Goal: Task Accomplishment & Management: Complete application form

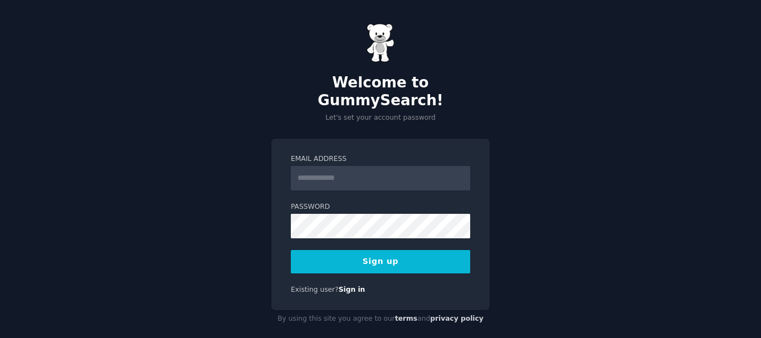
drag, startPoint x: 0, startPoint y: 0, endPoint x: 332, endPoint y: 164, distance: 370.4
click at [332, 166] on input "Email Address" at bounding box center [380, 178] width 179 height 25
type input "**********"
click at [504, 210] on div "**********" at bounding box center [380, 176] width 761 height 352
click at [291, 239] on div at bounding box center [291, 239] width 0 height 0
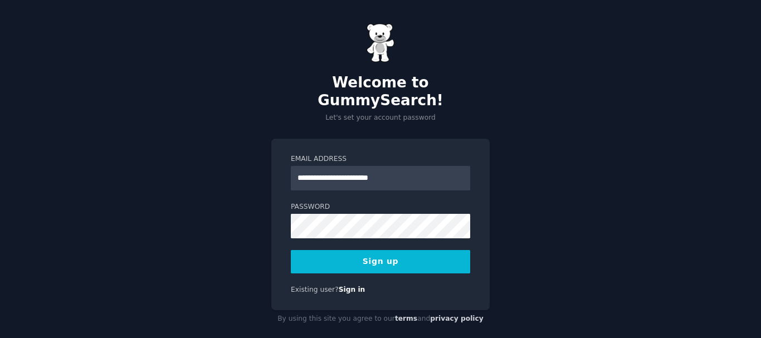
click at [393, 250] on button "Sign up" at bounding box center [380, 261] width 179 height 23
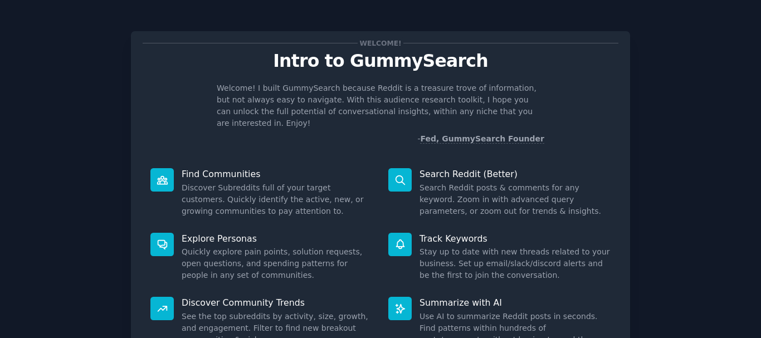
scroll to position [98, 0]
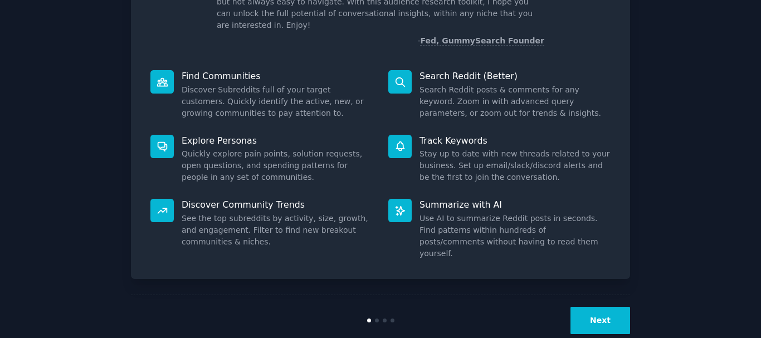
click at [605, 307] on button "Next" at bounding box center [601, 320] width 60 height 27
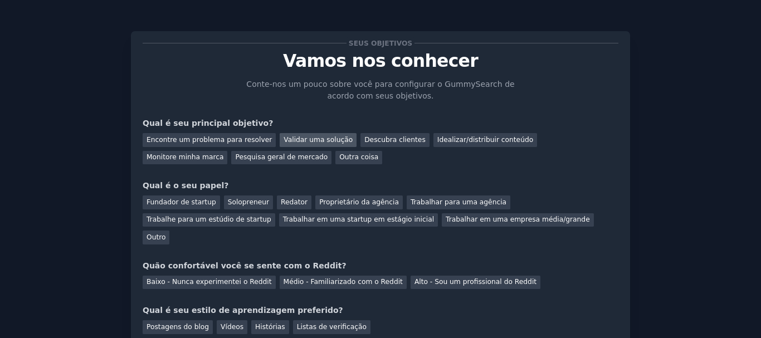
click at [284, 142] on font "Validar uma solução" at bounding box center [318, 140] width 69 height 8
click at [201, 206] on font "Fundador de startup" at bounding box center [182, 202] width 70 height 8
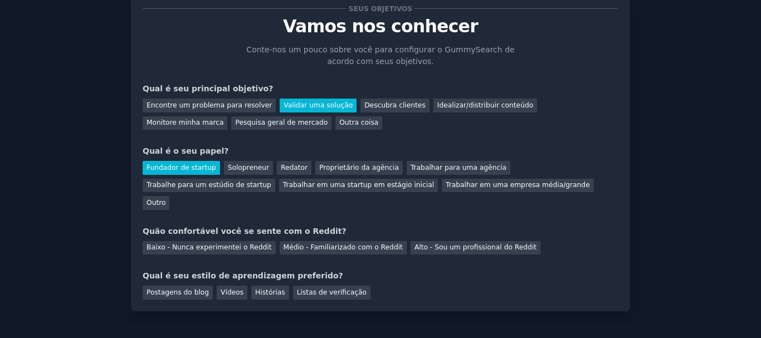
scroll to position [41, 0]
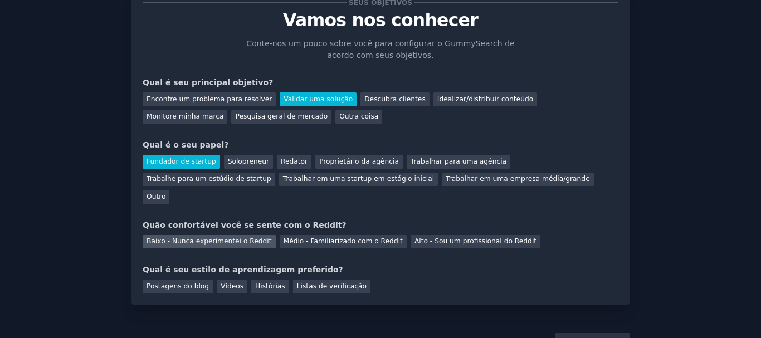
click at [207, 237] on font "Baixo - Nunca experimentei o Reddit" at bounding box center [209, 241] width 125 height 8
click at [221, 283] on font "Vídeos" at bounding box center [232, 287] width 23 height 8
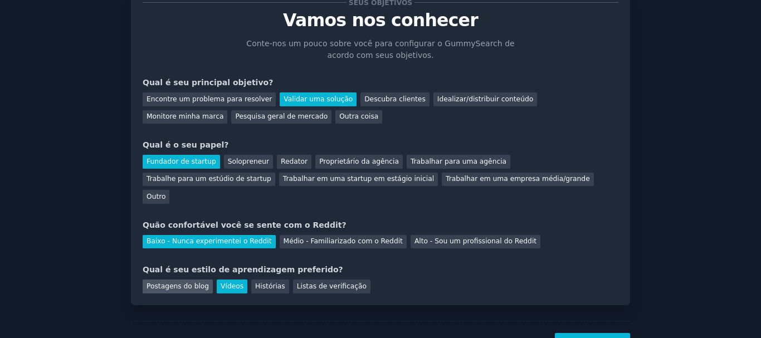
click at [203, 280] on div "Postagens do blog" at bounding box center [178, 287] width 70 height 14
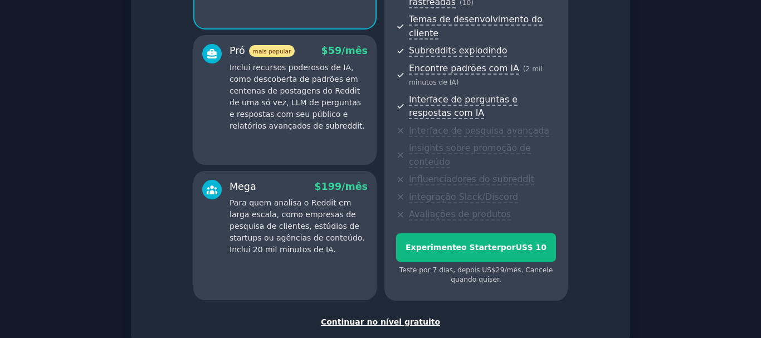
scroll to position [208, 0]
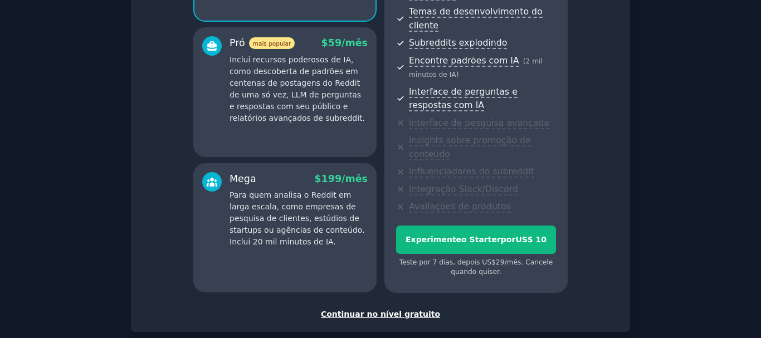
click at [404, 310] on font "Continuar no nível gratuito" at bounding box center [380, 314] width 119 height 9
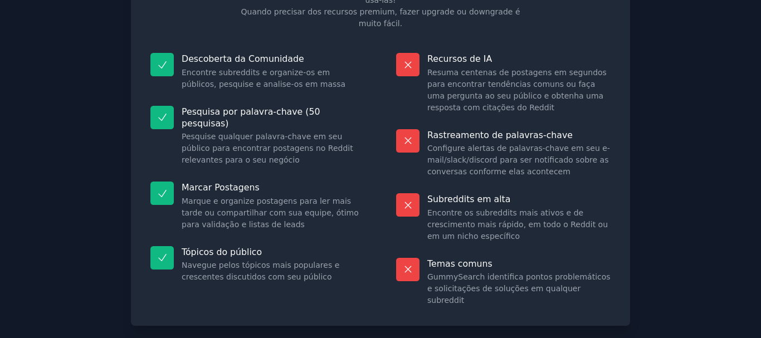
scroll to position [143, 0]
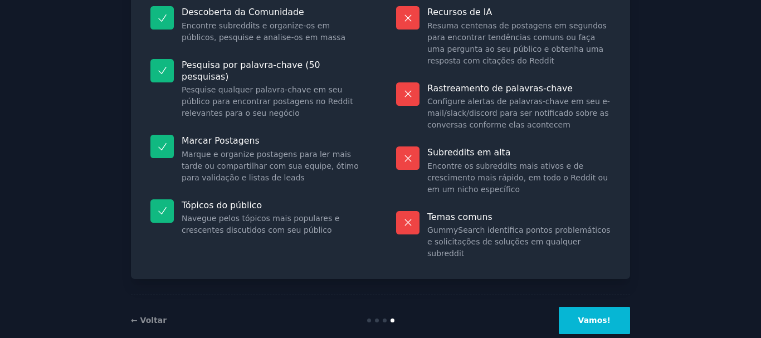
click at [567, 307] on button "Vamos!" at bounding box center [594, 320] width 71 height 27
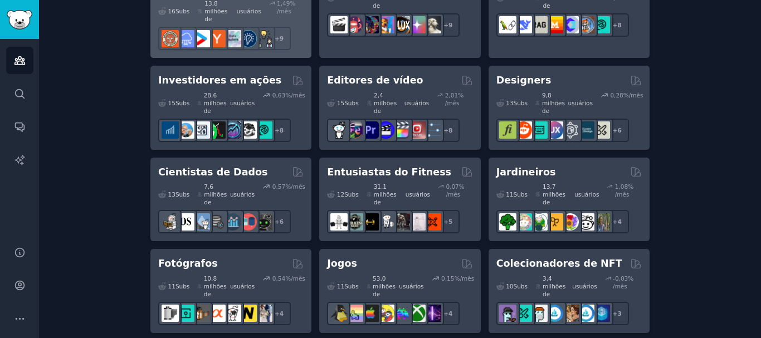
scroll to position [464, 0]
